Goal: Task Accomplishment & Management: Manage account settings

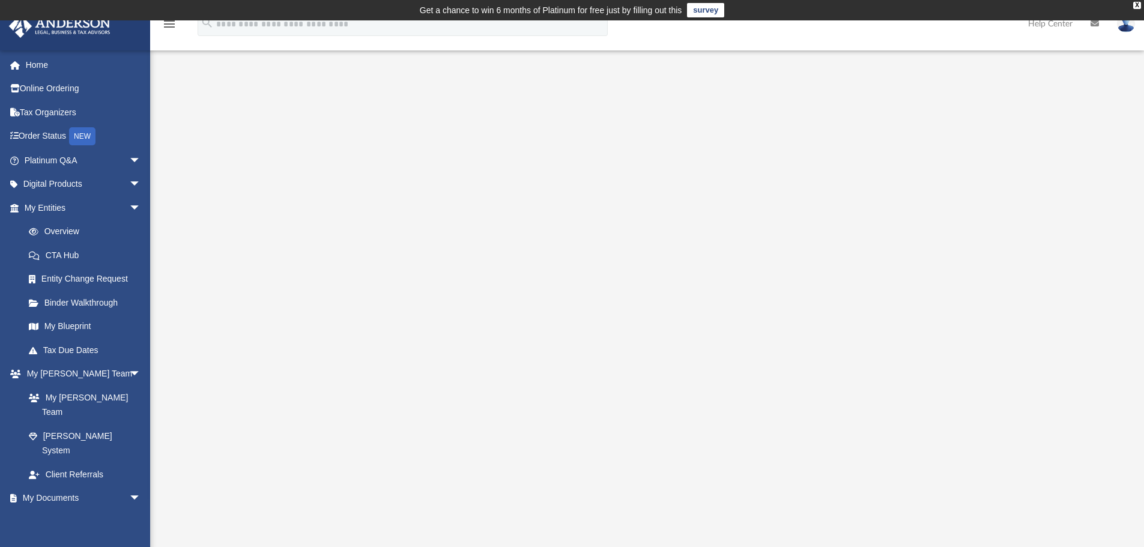
scroll to position [60, 0]
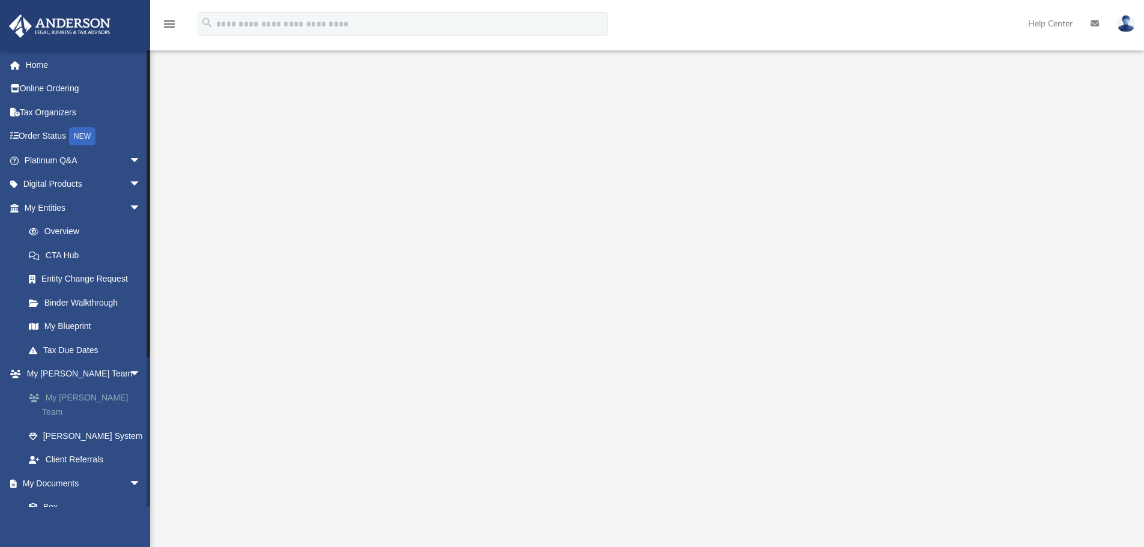
click at [85, 398] on link "My [PERSON_NAME] Team" at bounding box center [88, 405] width 142 height 38
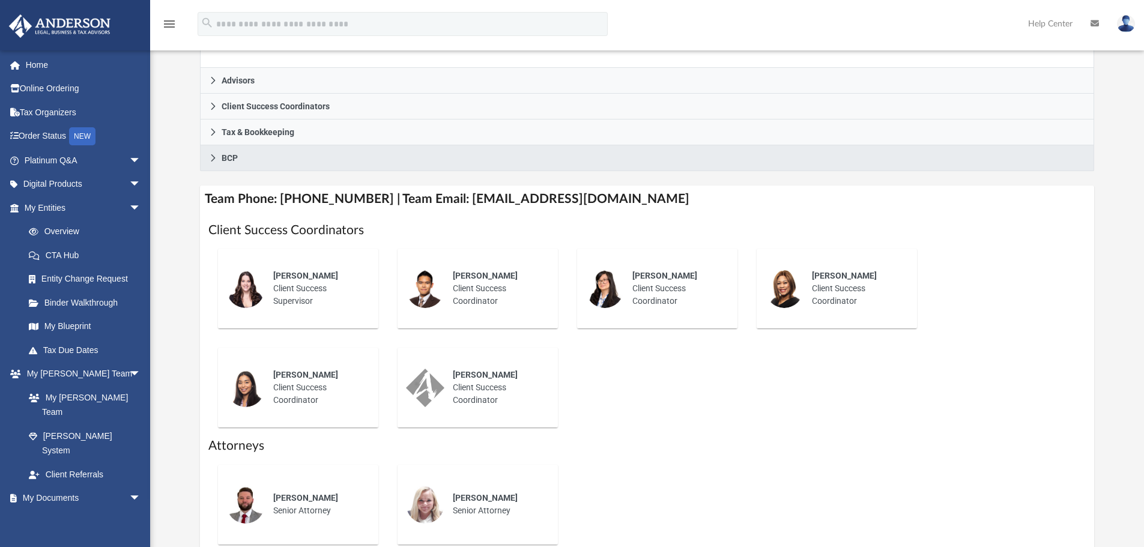
scroll to position [360, 0]
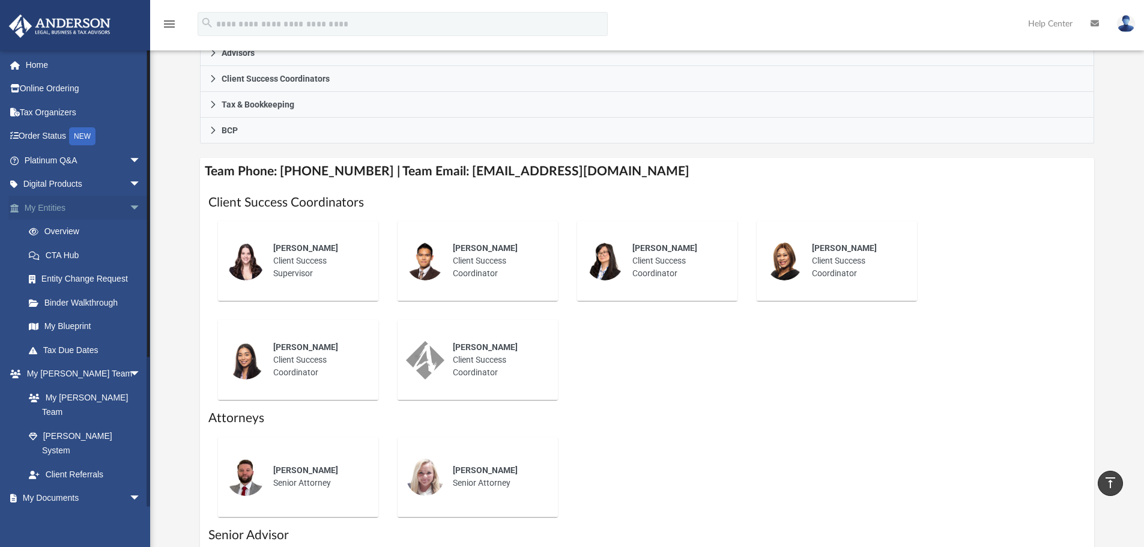
click at [44, 210] on link "My Entities arrow_drop_down" at bounding box center [83, 208] width 151 height 24
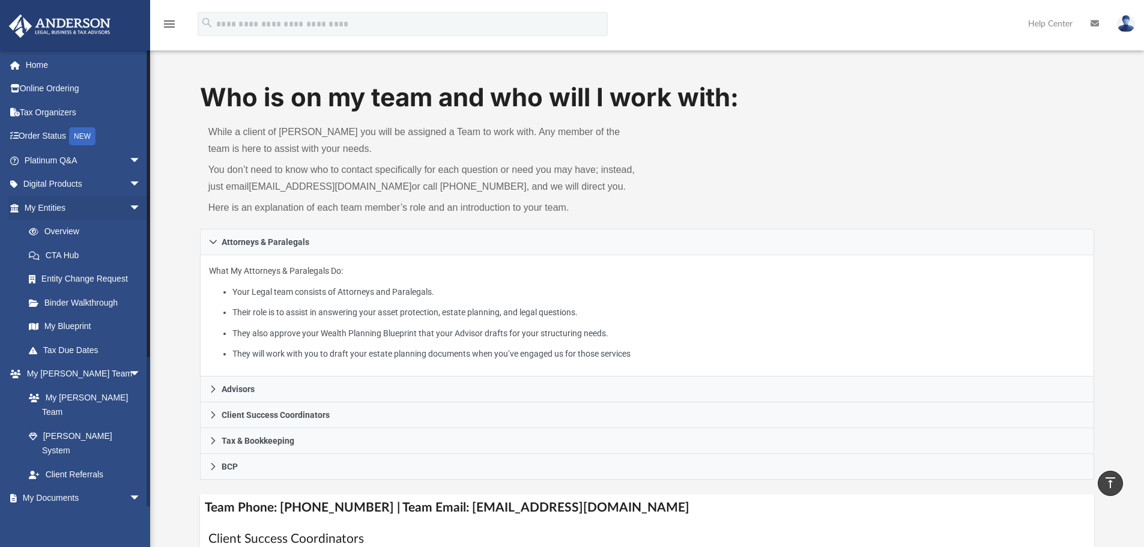
scroll to position [0, 0]
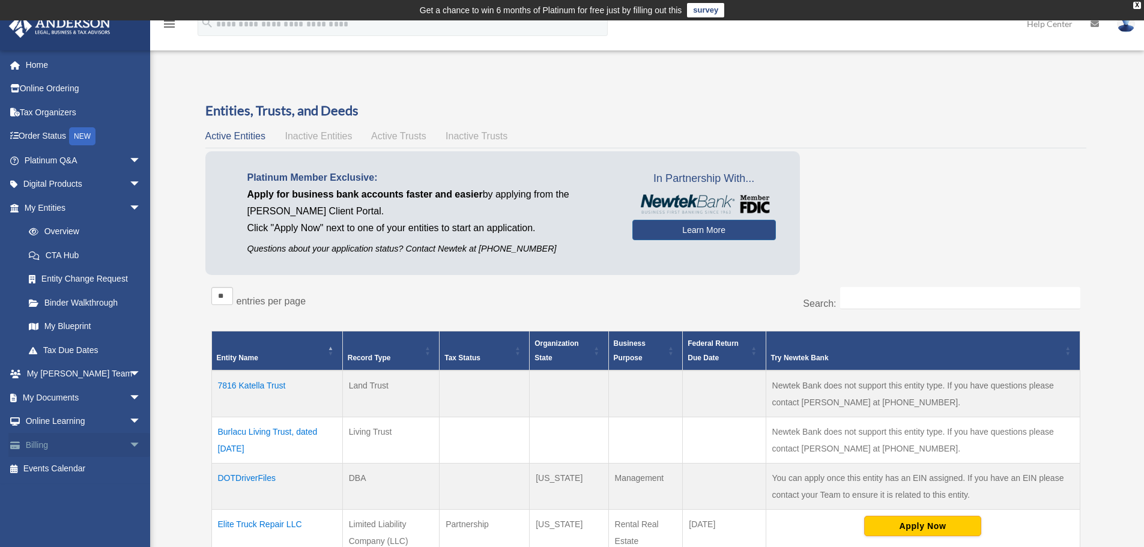
click at [61, 440] on link "Billing arrow_drop_down" at bounding box center [83, 445] width 151 height 24
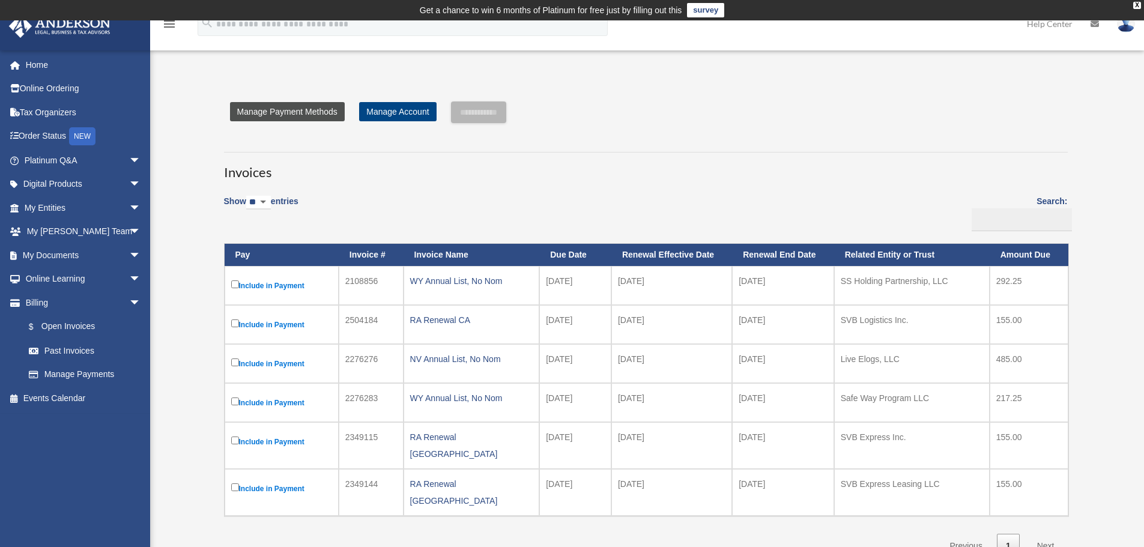
click at [297, 112] on link "Manage Payment Methods" at bounding box center [287, 111] width 115 height 19
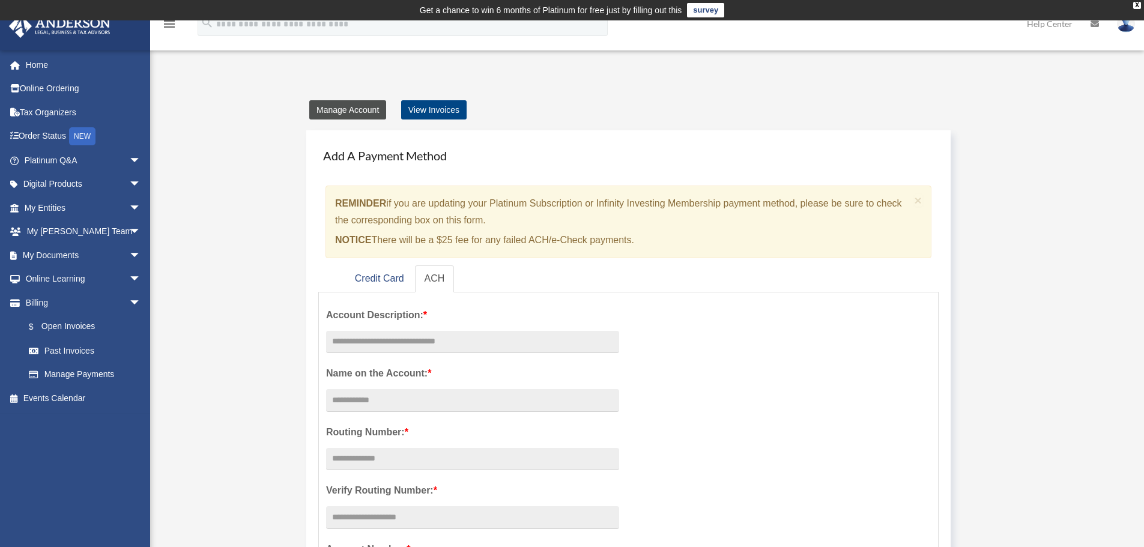
click at [354, 115] on link "Manage Account" at bounding box center [347, 109] width 77 height 19
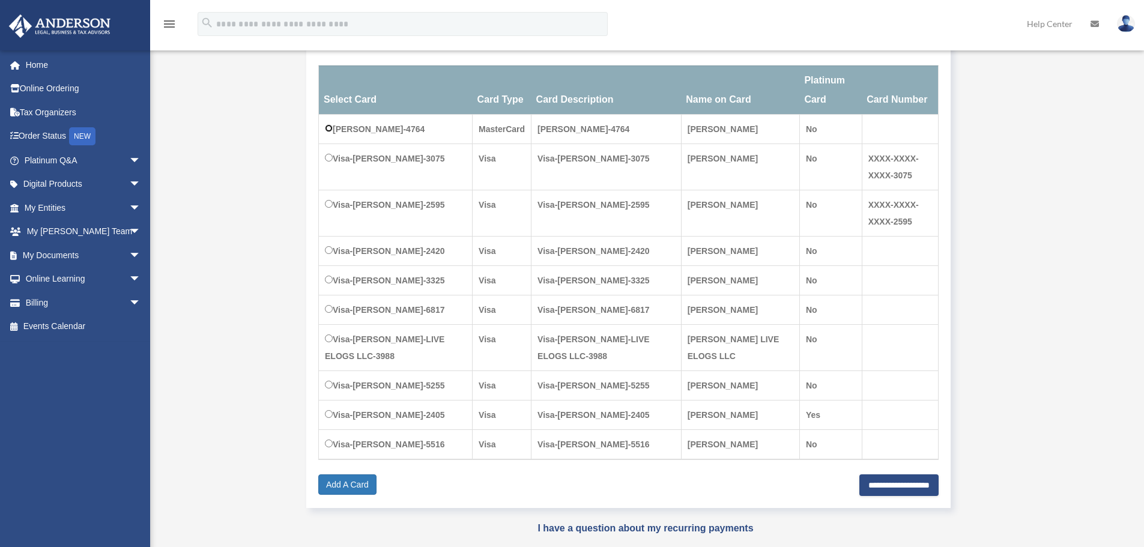
scroll to position [240, 0]
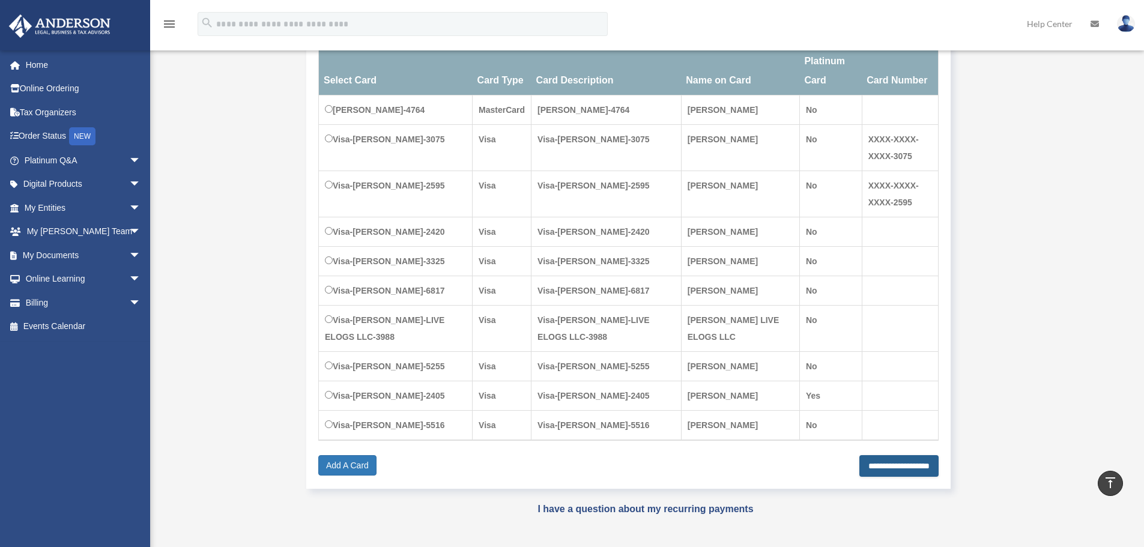
click at [910, 466] on input "**********" at bounding box center [899, 466] width 79 height 22
type input "**********"
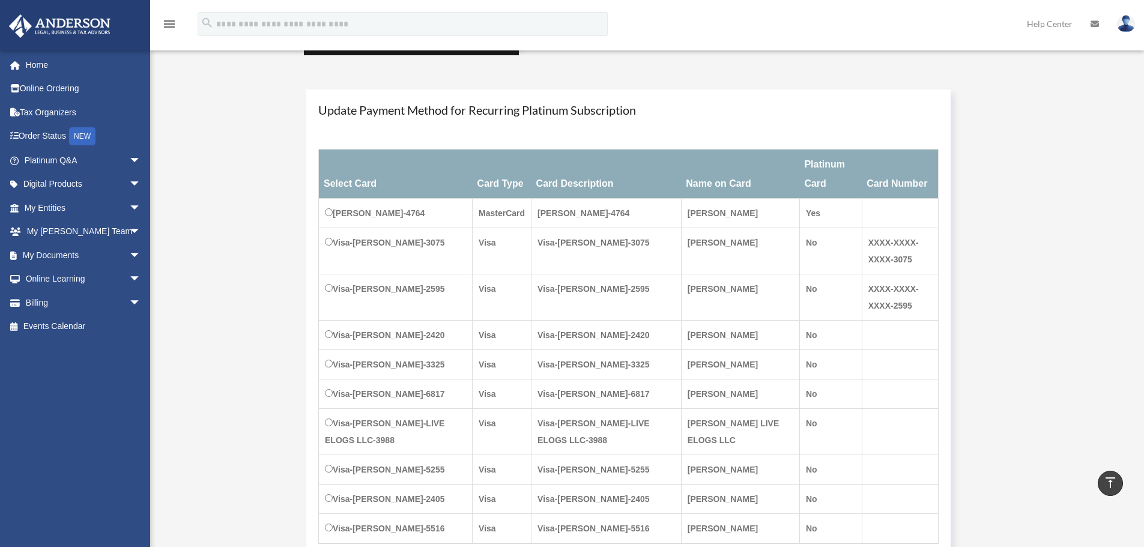
scroll to position [120, 0]
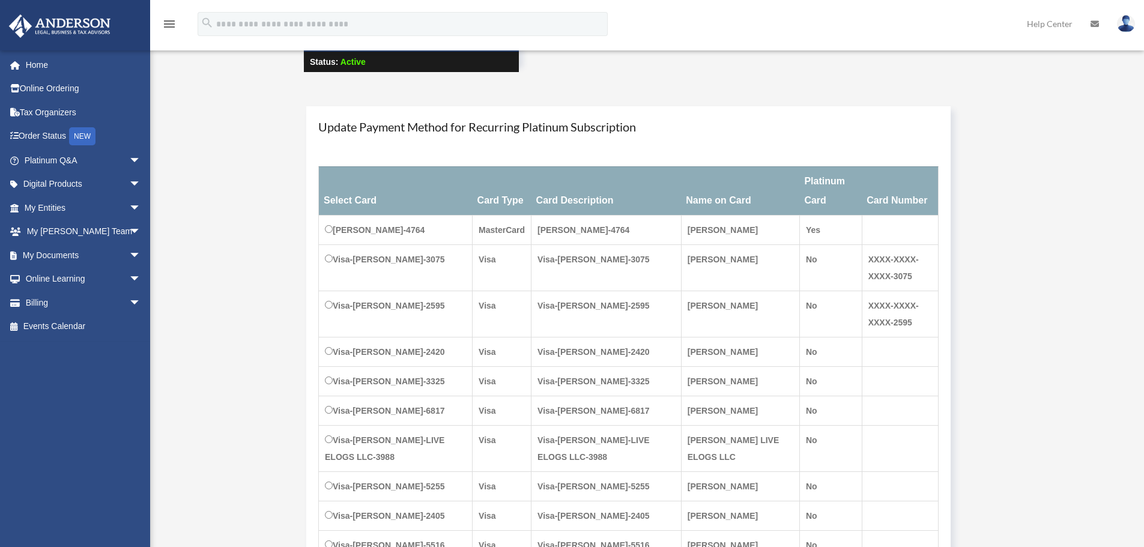
click at [440, 233] on td "[PERSON_NAME]-4764" at bounding box center [396, 229] width 154 height 29
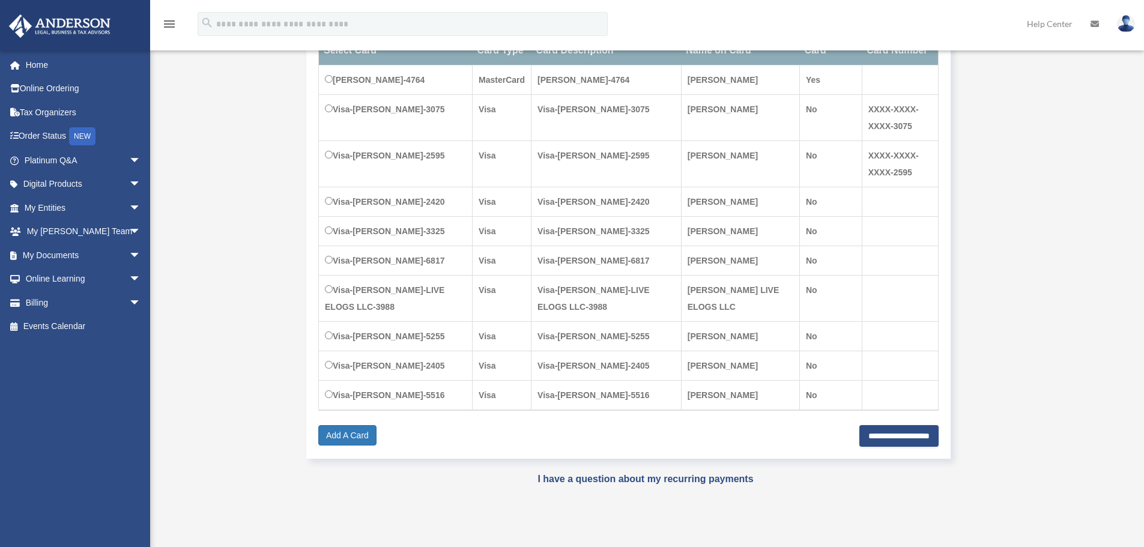
scroll to position [360, 0]
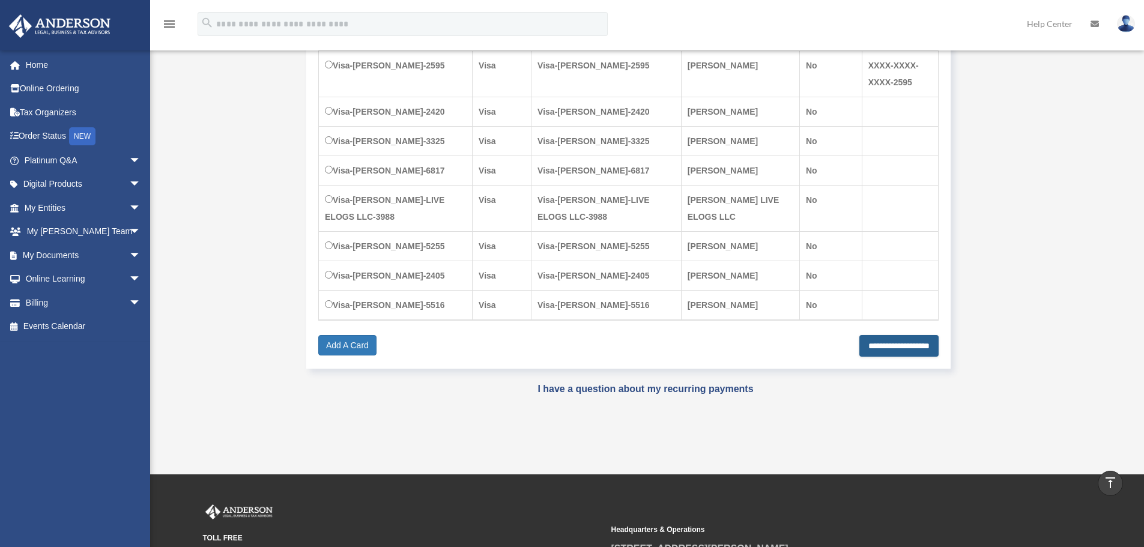
click at [883, 349] on input "**********" at bounding box center [899, 346] width 79 height 22
type input "**********"
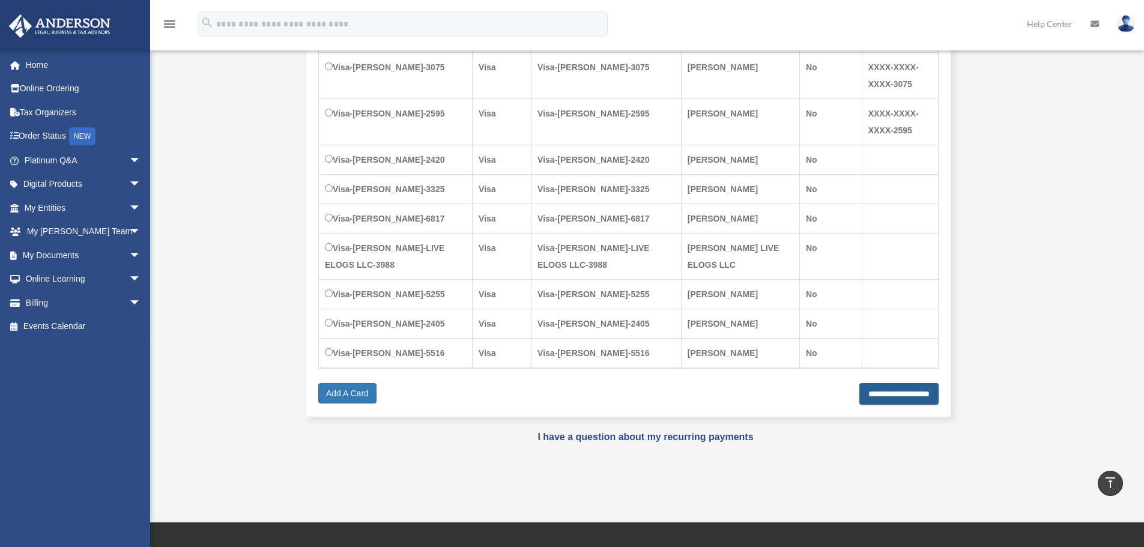
scroll to position [409, 0]
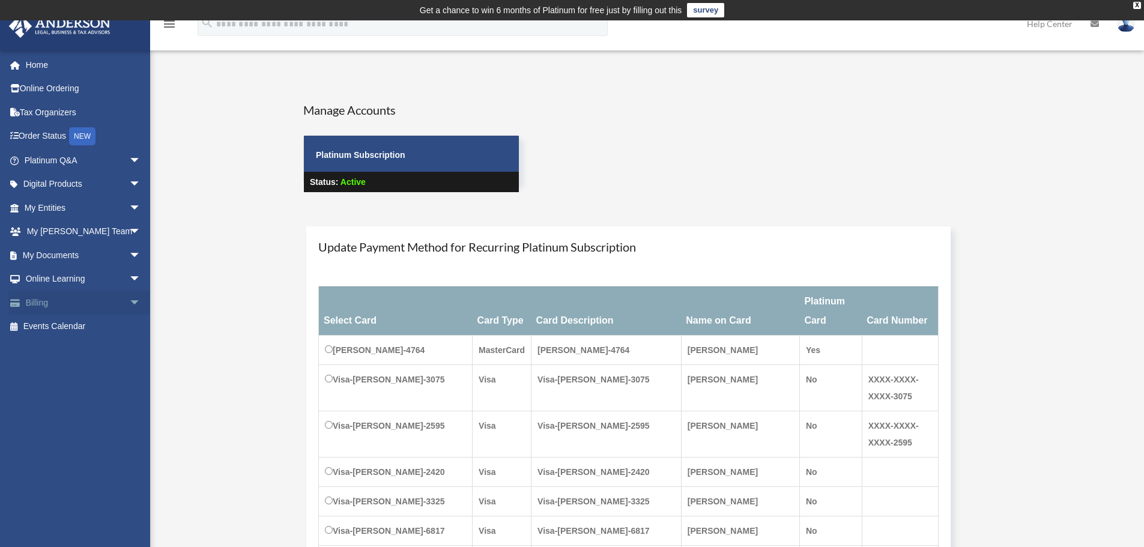
click at [50, 303] on link "Billing arrow_drop_down" at bounding box center [83, 303] width 151 height 24
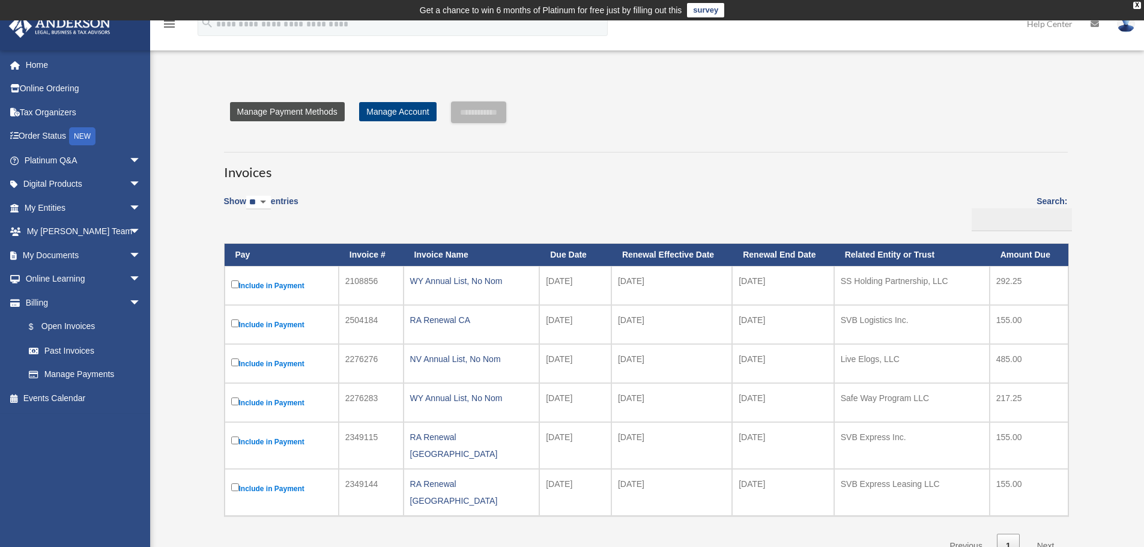
click at [293, 113] on link "Manage Payment Methods" at bounding box center [287, 111] width 115 height 19
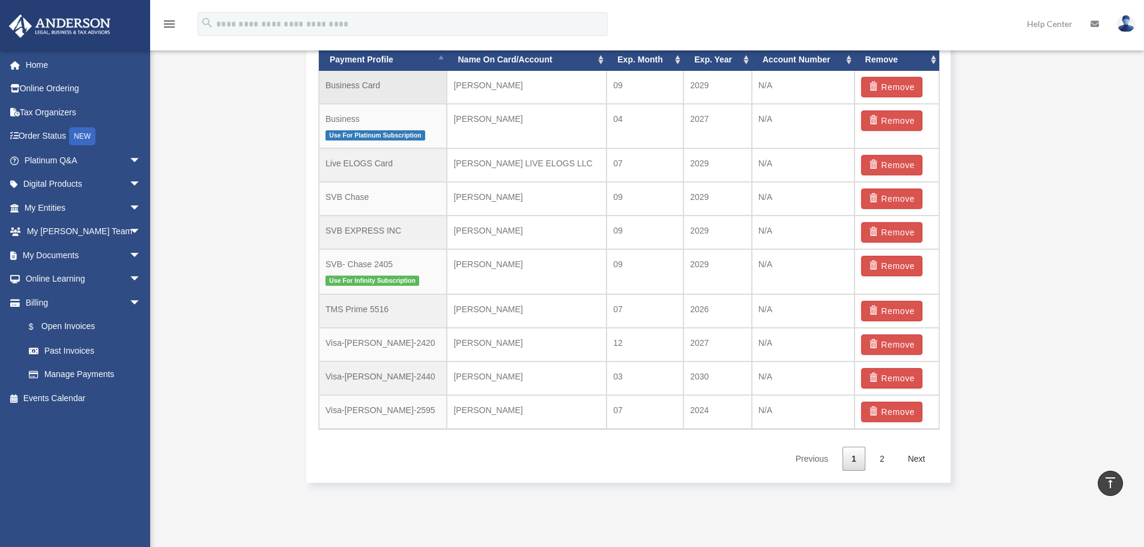
scroll to position [841, 0]
click at [408, 413] on td "Visa-[PERSON_NAME]-2595" at bounding box center [383, 412] width 128 height 34
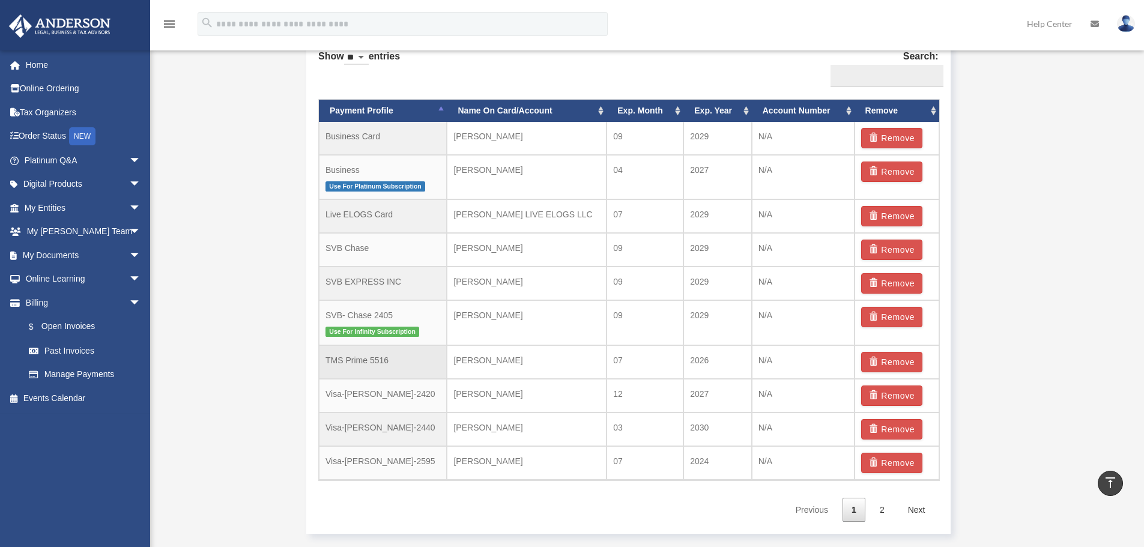
scroll to position [661, 0]
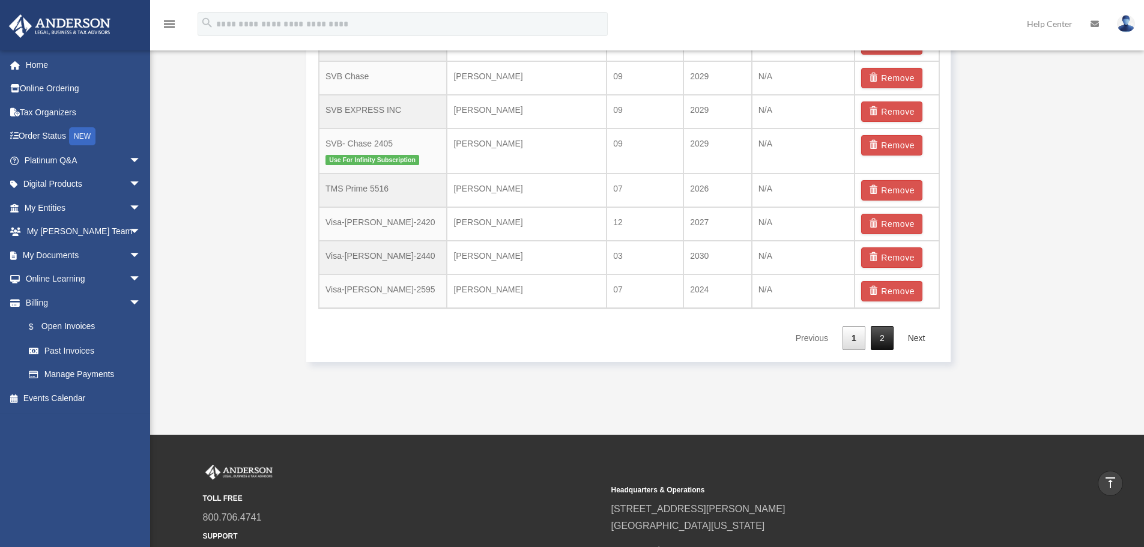
click at [872, 345] on link "2" at bounding box center [882, 338] width 23 height 25
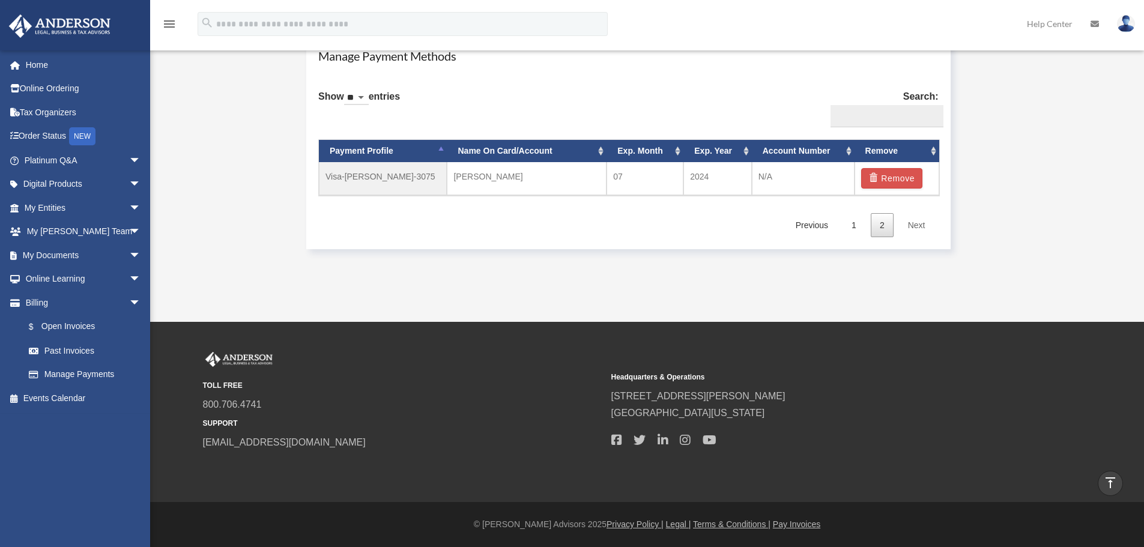
scroll to position [749, 0]
click at [856, 232] on link "1" at bounding box center [854, 225] width 23 height 25
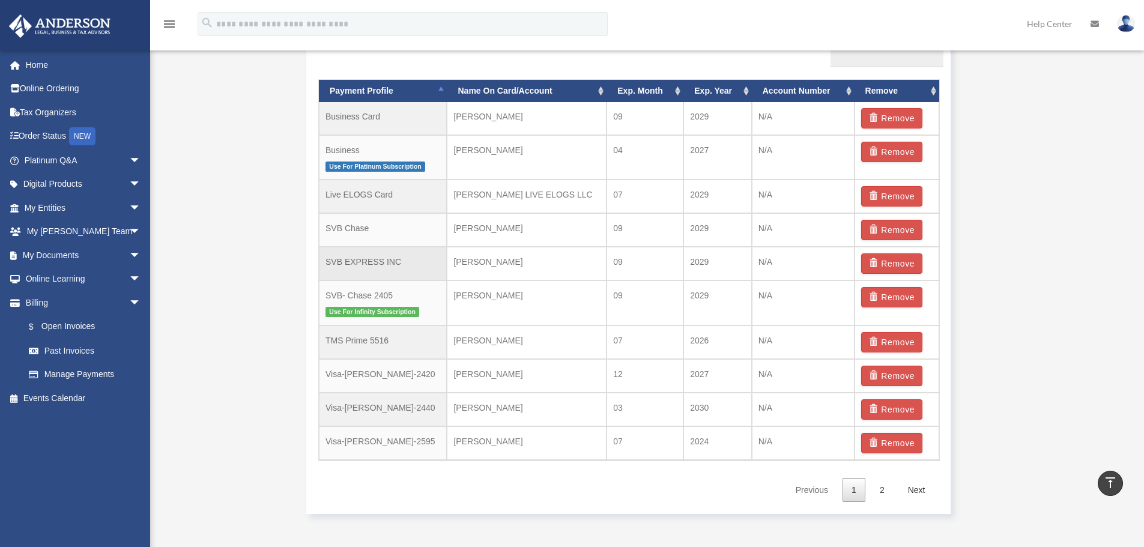
scroll to position [869, 0]
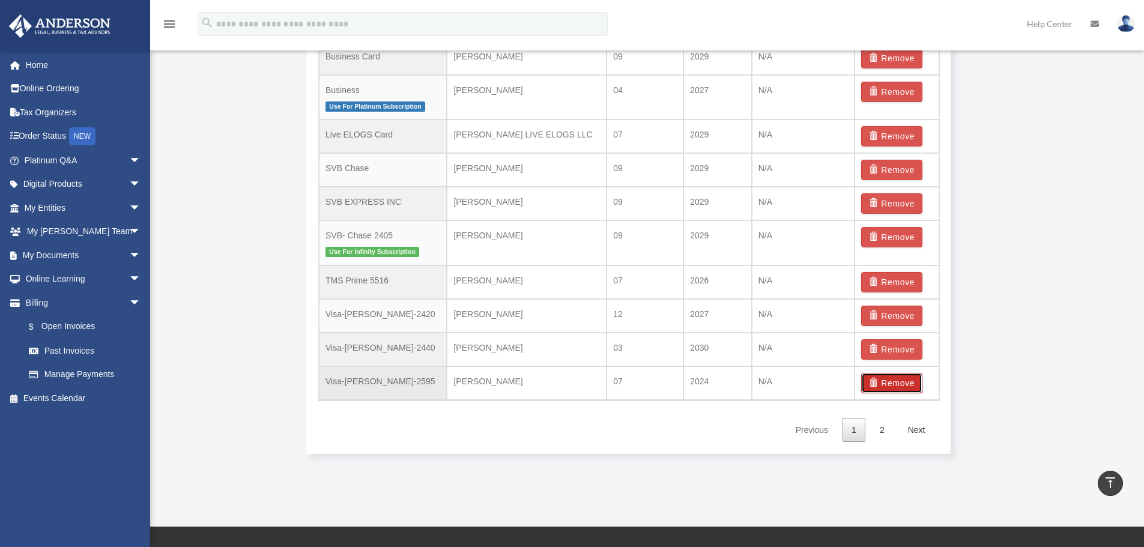
click at [883, 388] on button "Remove" at bounding box center [892, 383] width 62 height 20
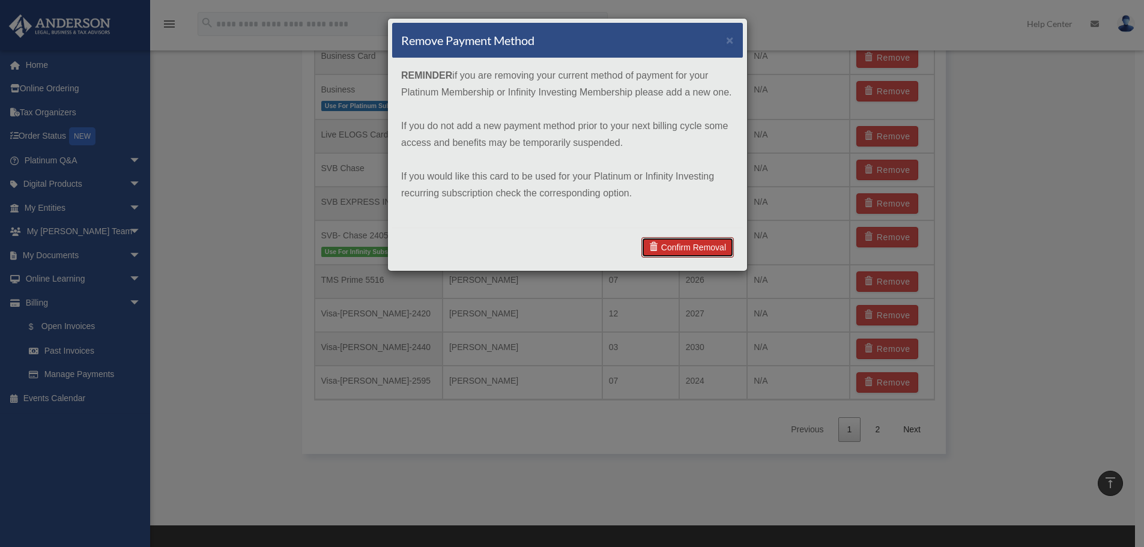
drag, startPoint x: 660, startPoint y: 251, endPoint x: 667, endPoint y: 251, distance: 7.8
click at [660, 251] on span at bounding box center [655, 247] width 12 height 8
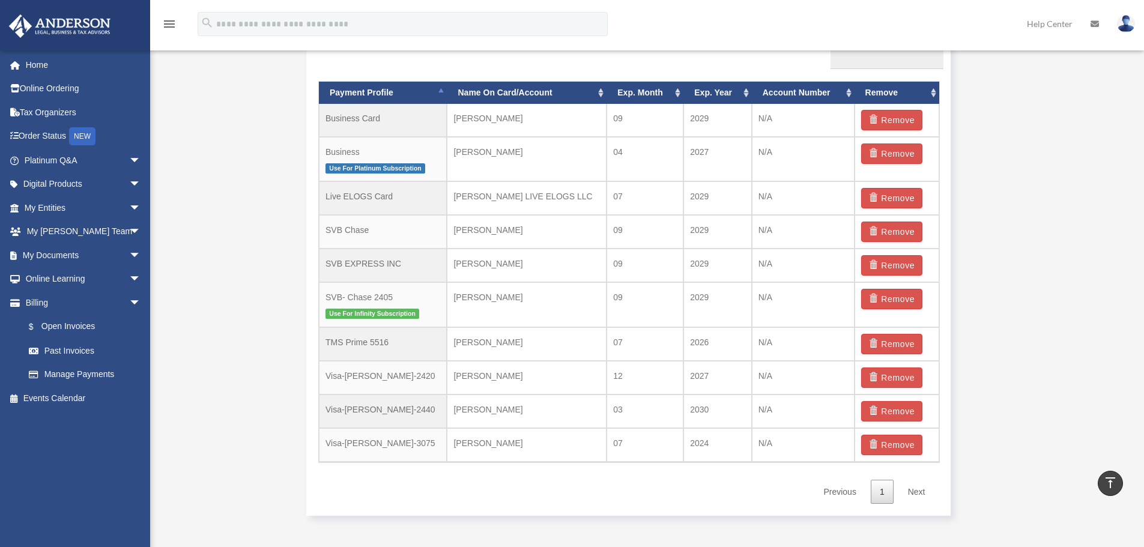
scroll to position [977, 0]
